Goal: Task Accomplishment & Management: Manage account settings

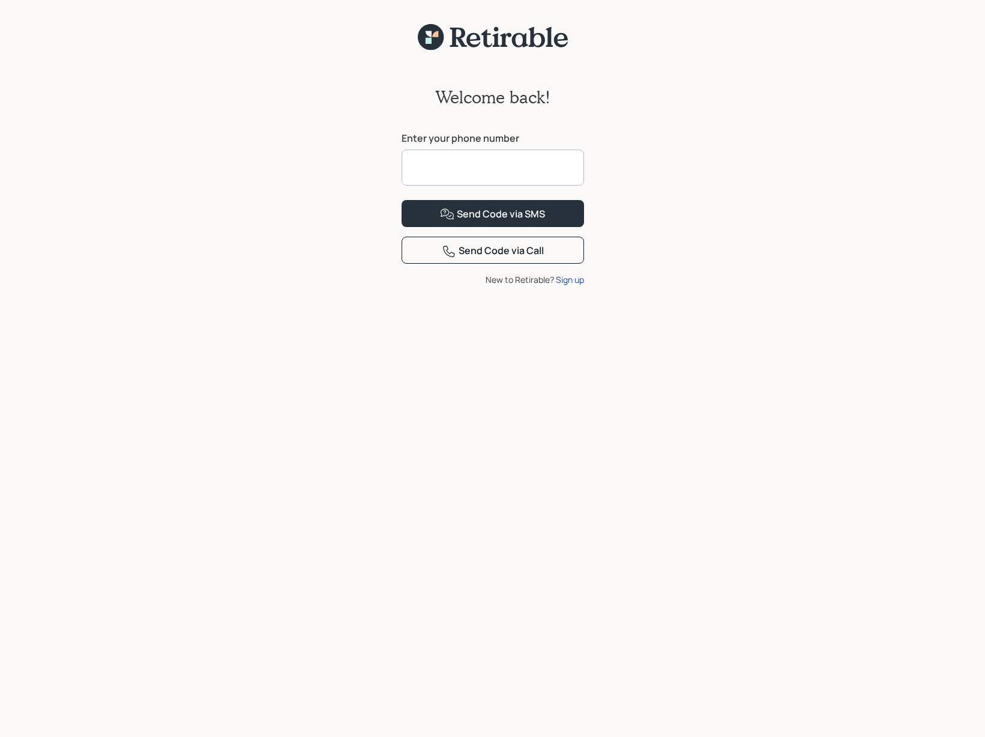
click at [491, 169] on input at bounding box center [493, 167] width 183 height 36
type input "**********"
click at [495, 222] on div "Send Code via SMS" at bounding box center [492, 214] width 105 height 14
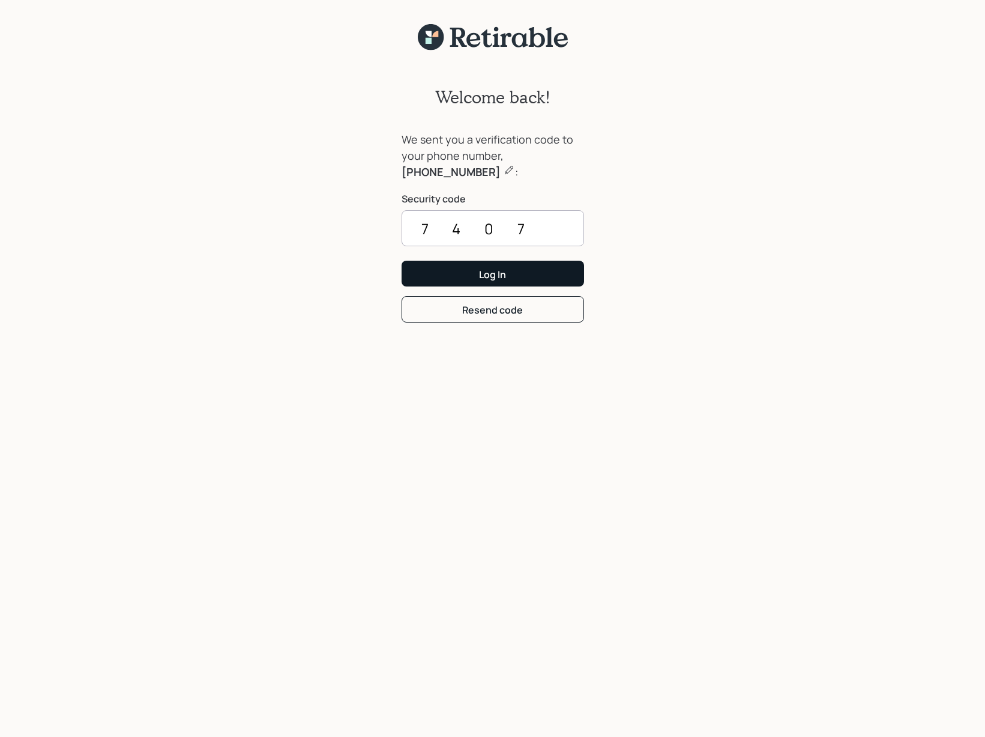
type input "7407"
click at [500, 274] on div "Log In" at bounding box center [492, 274] width 27 height 13
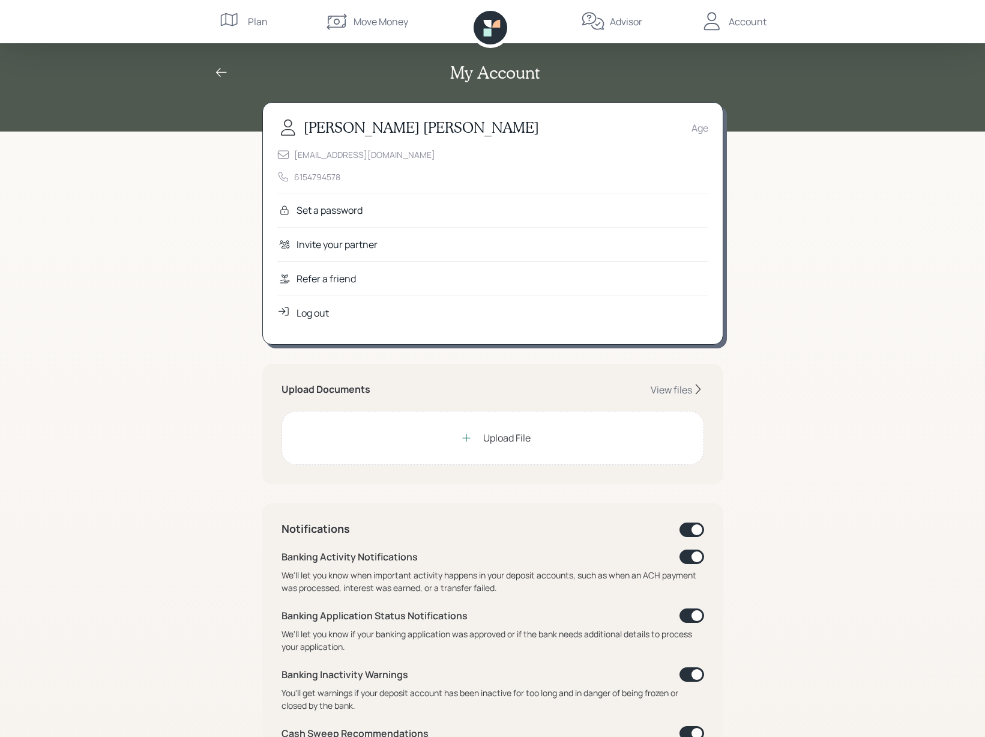
click at [337, 208] on div "Set a password" at bounding box center [330, 210] width 66 height 14
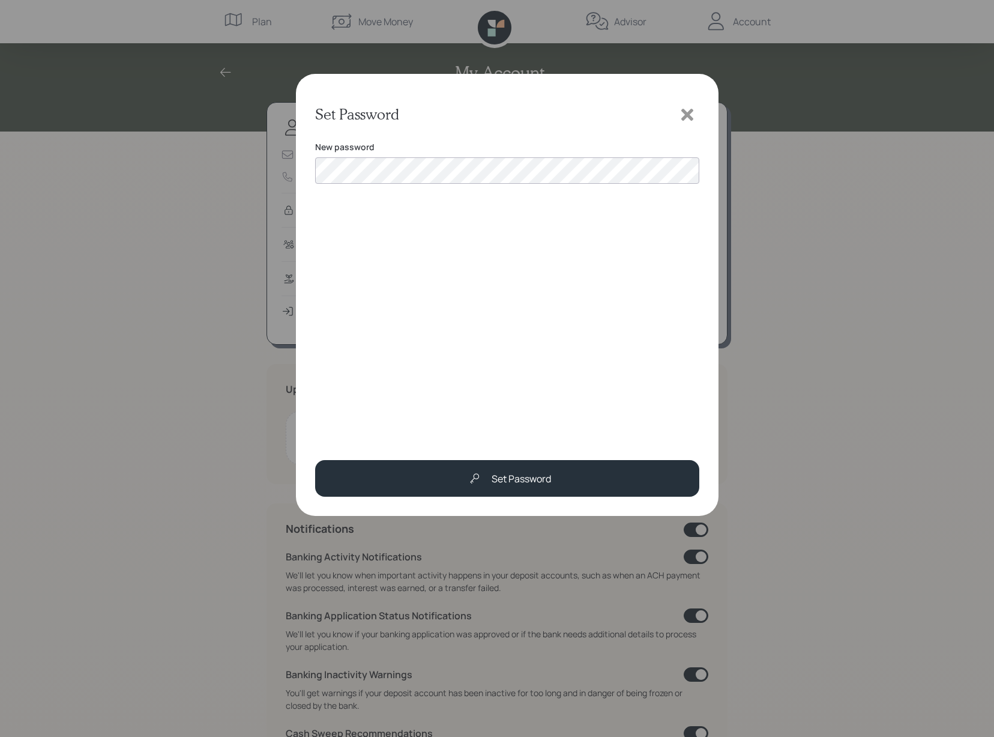
click at [539, 316] on div "New password" at bounding box center [507, 288] width 384 height 295
click at [297, 172] on div "Set Password New password Password must include at least one symbol Set Password" at bounding box center [507, 295] width 423 height 442
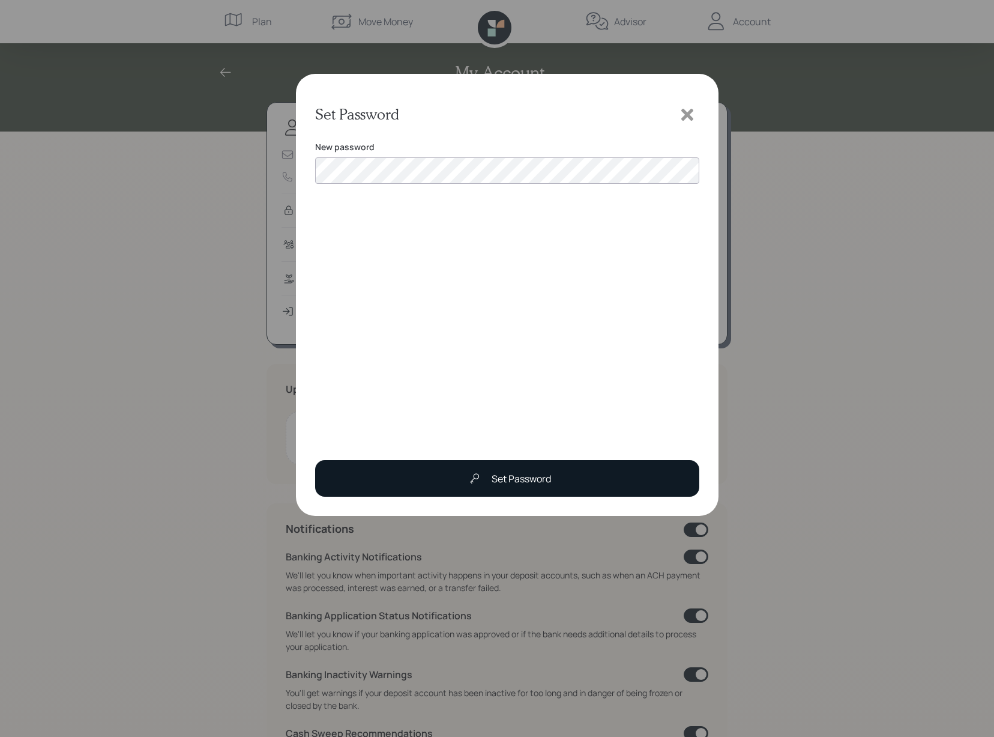
click at [522, 474] on div "Set Password" at bounding box center [521, 478] width 59 height 14
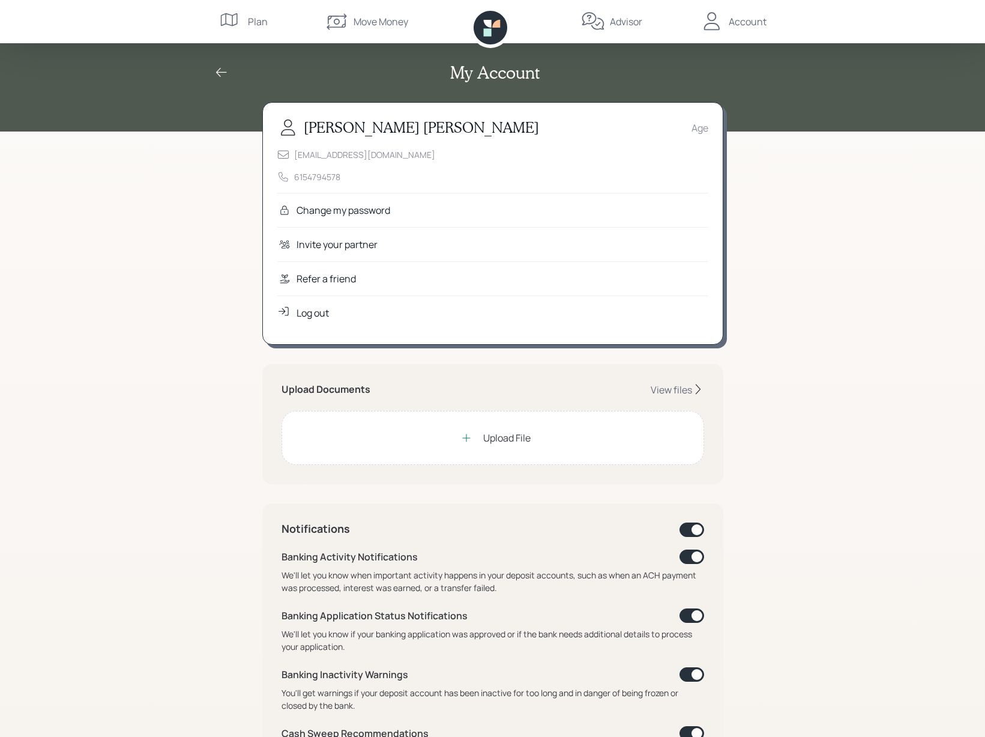
click at [170, 91] on div "My Account" at bounding box center [492, 65] width 985 height 131
click at [249, 22] on div "Plan" at bounding box center [258, 21] width 20 height 14
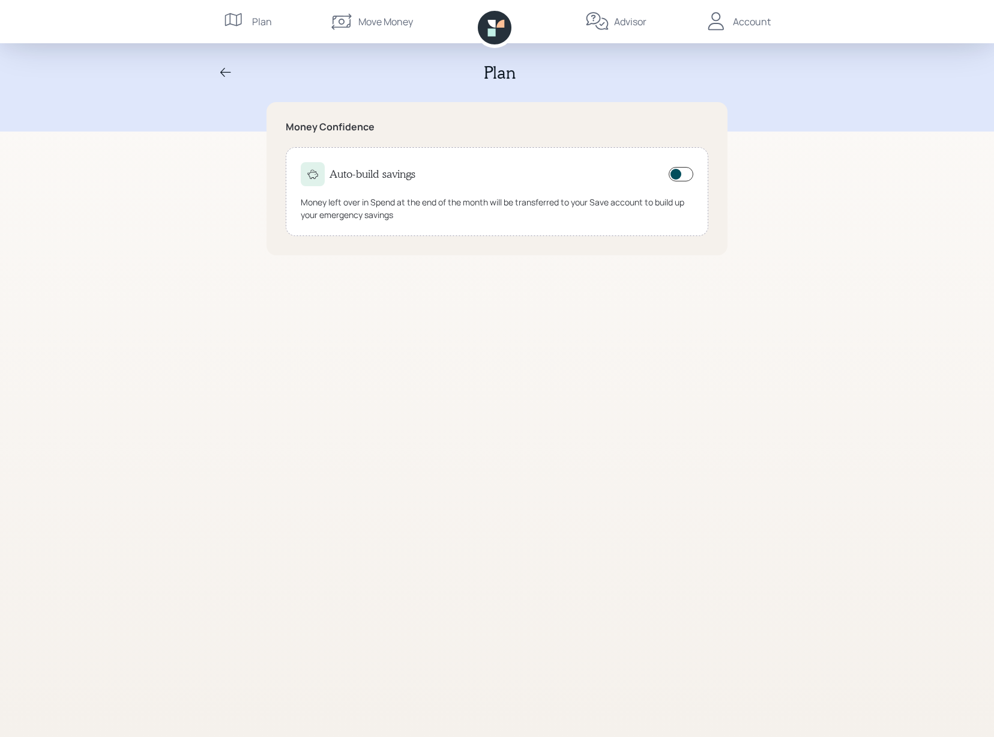
click at [691, 177] on span at bounding box center [681, 174] width 25 height 14
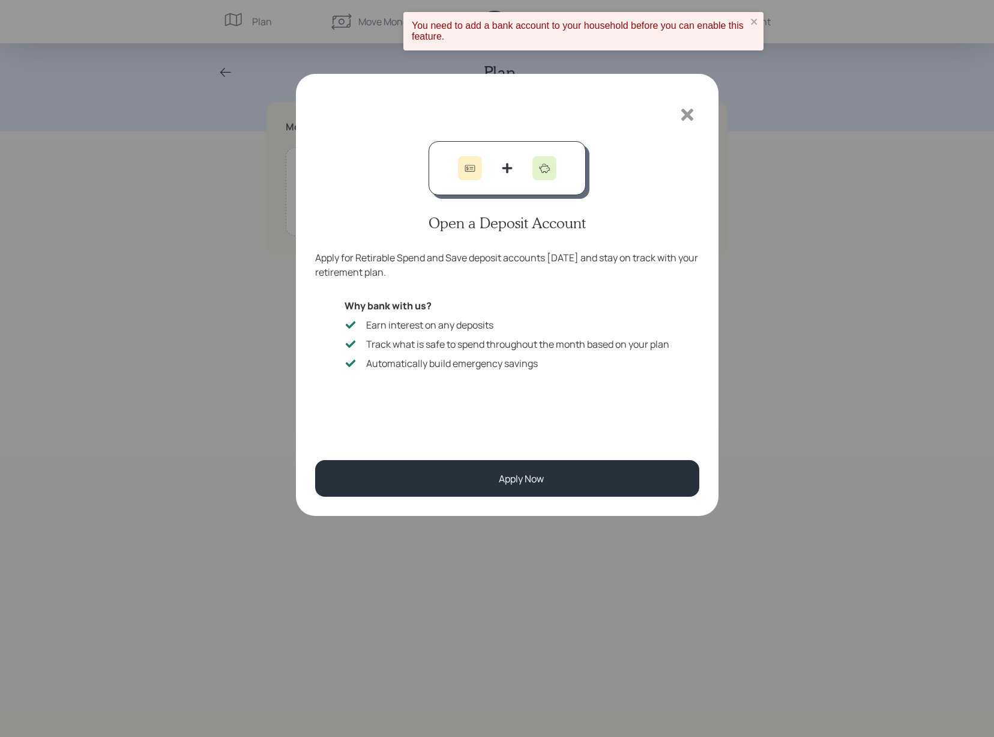
click at [691, 112] on icon at bounding box center [687, 115] width 12 height 12
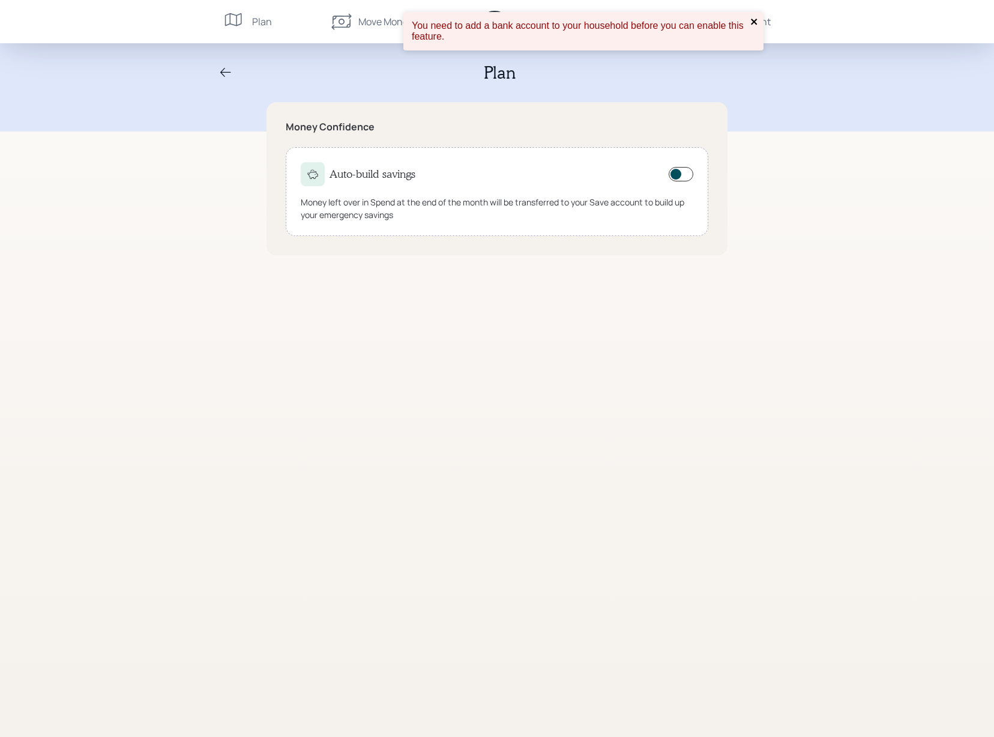
click at [758, 22] on icon "close" at bounding box center [754, 22] width 8 height 10
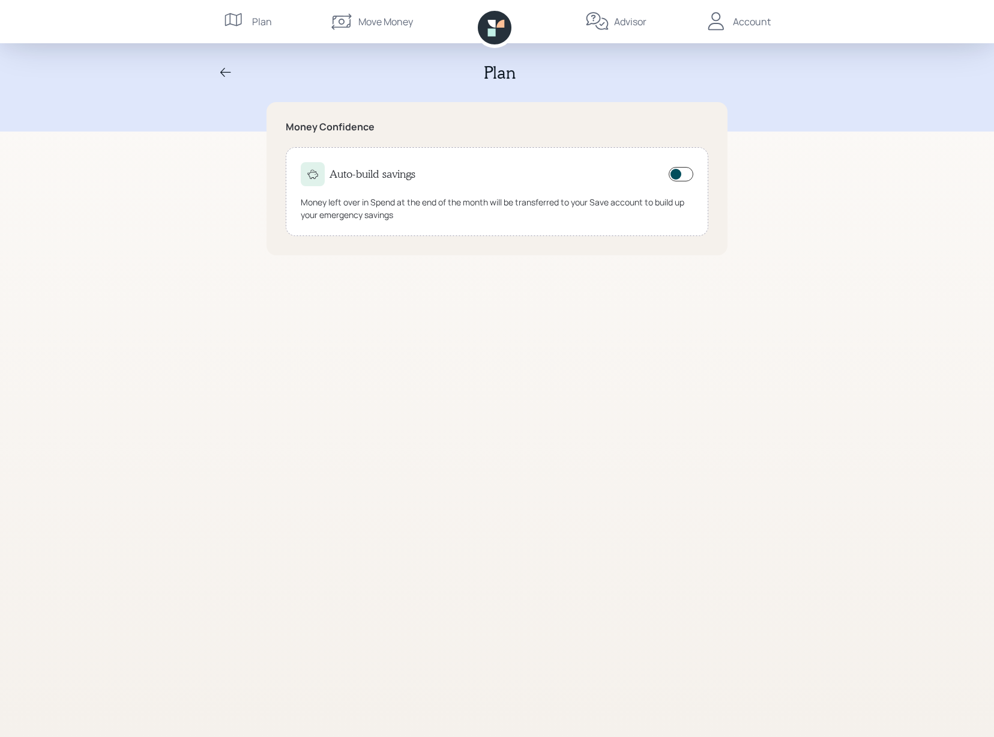
click at [498, 32] on icon at bounding box center [495, 28] width 34 height 34
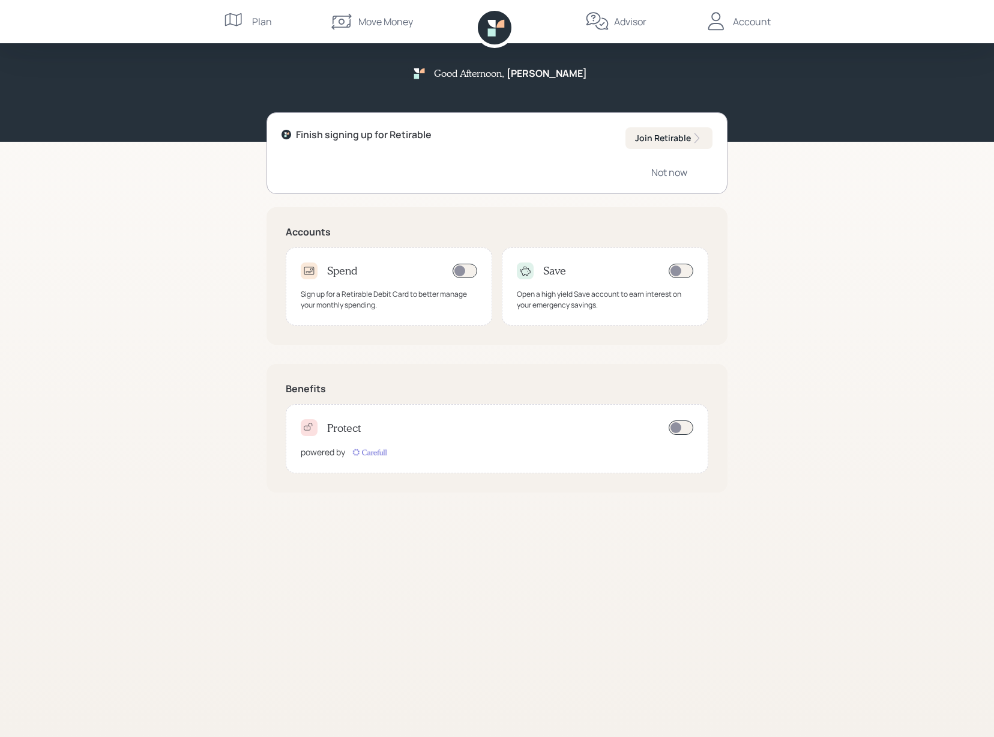
click at [754, 26] on div "Account" at bounding box center [752, 21] width 38 height 14
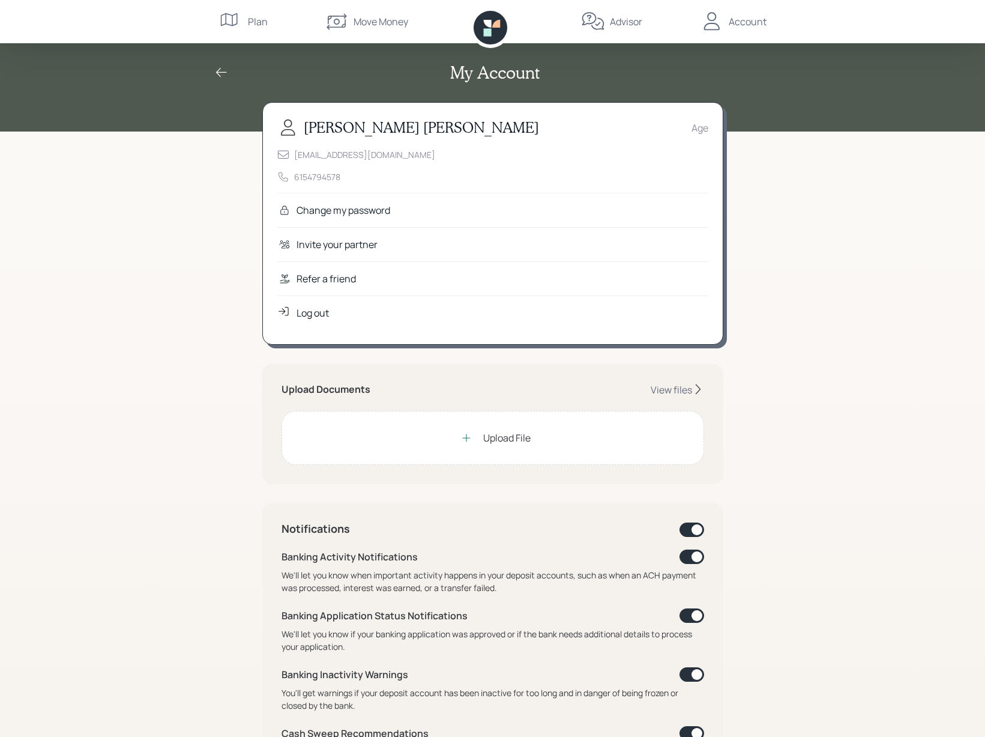
click at [747, 22] on div "Account" at bounding box center [748, 21] width 38 height 14
click at [744, 23] on div "Account" at bounding box center [748, 21] width 38 height 14
click at [324, 312] on div "Log out" at bounding box center [313, 313] width 32 height 14
